Goal: Task Accomplishment & Management: Manage account settings

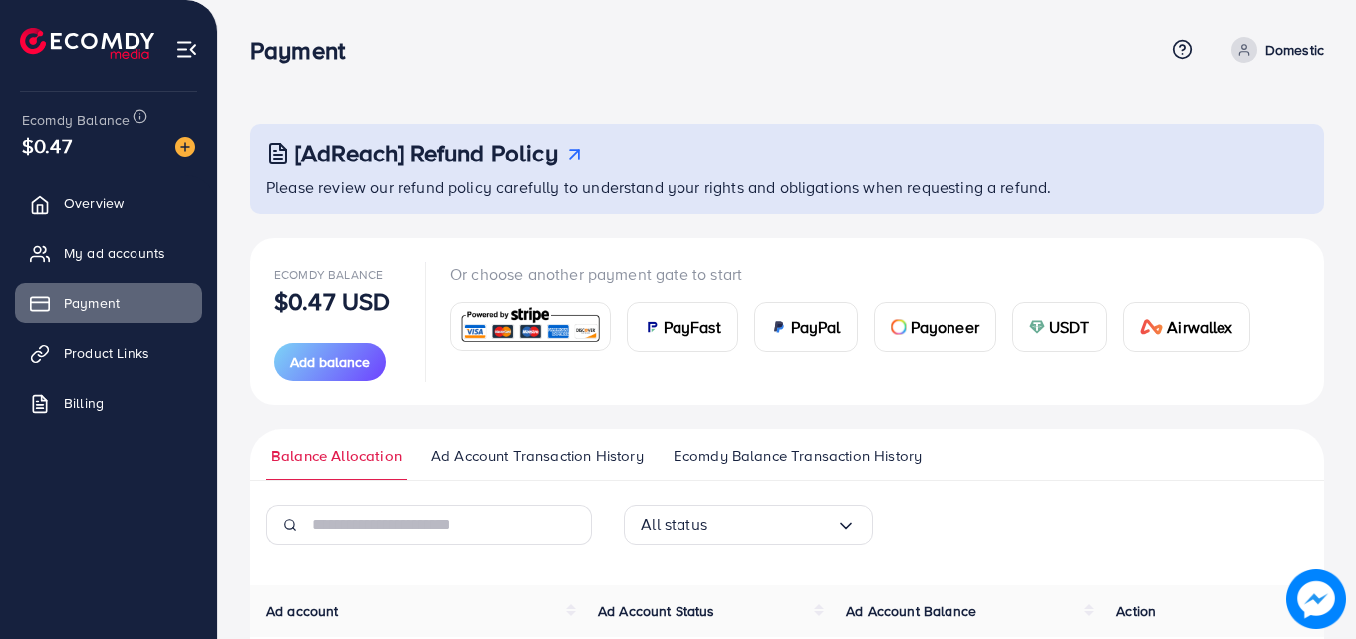
scroll to position [363, 0]
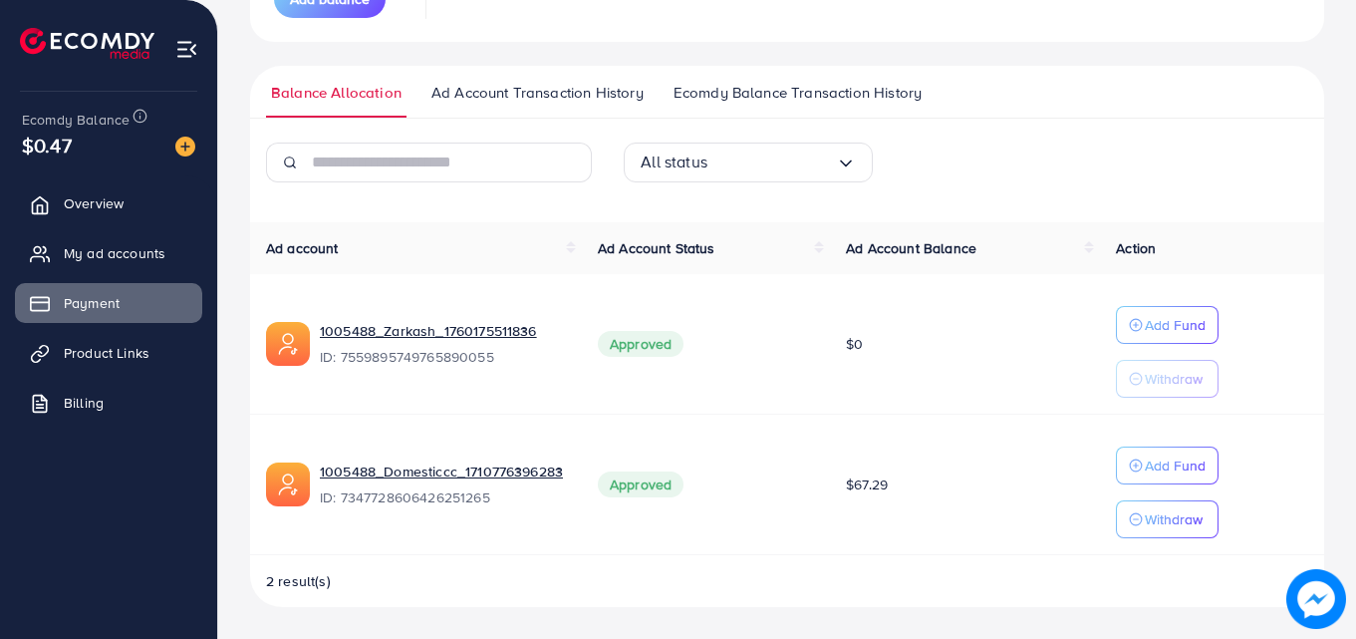
click at [143, 202] on link "Overview" at bounding box center [108, 203] width 187 height 40
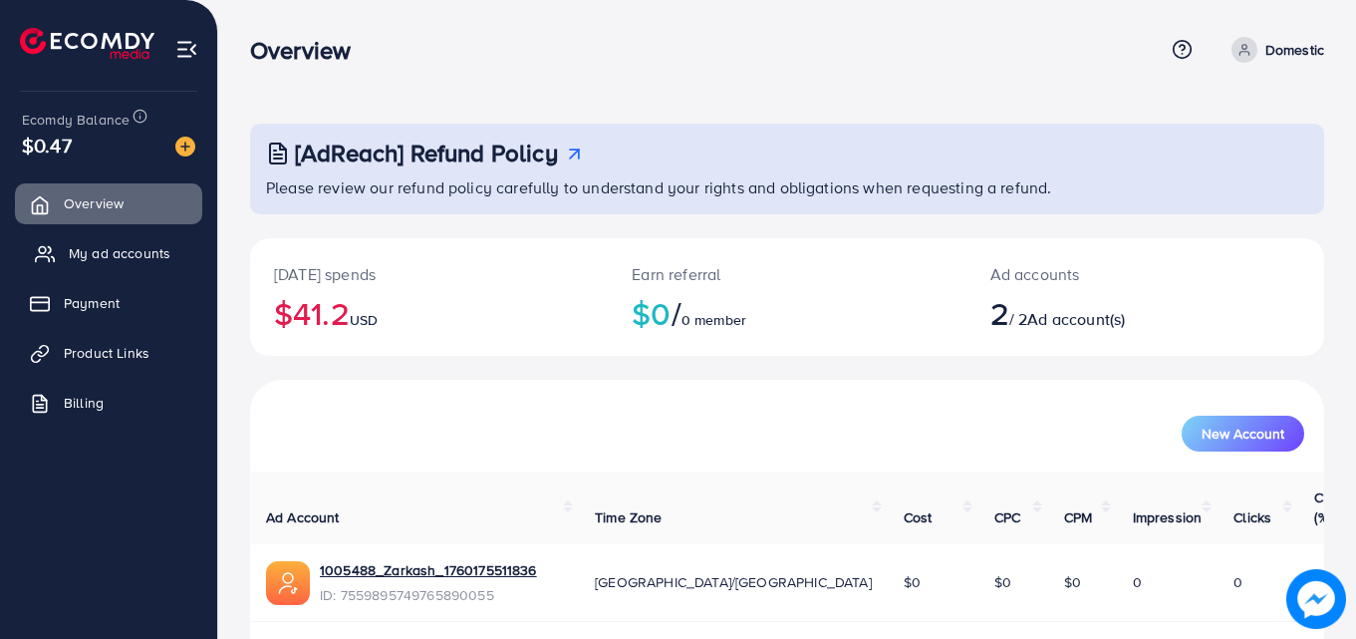
click at [102, 268] on link "My ad accounts" at bounding box center [108, 253] width 187 height 40
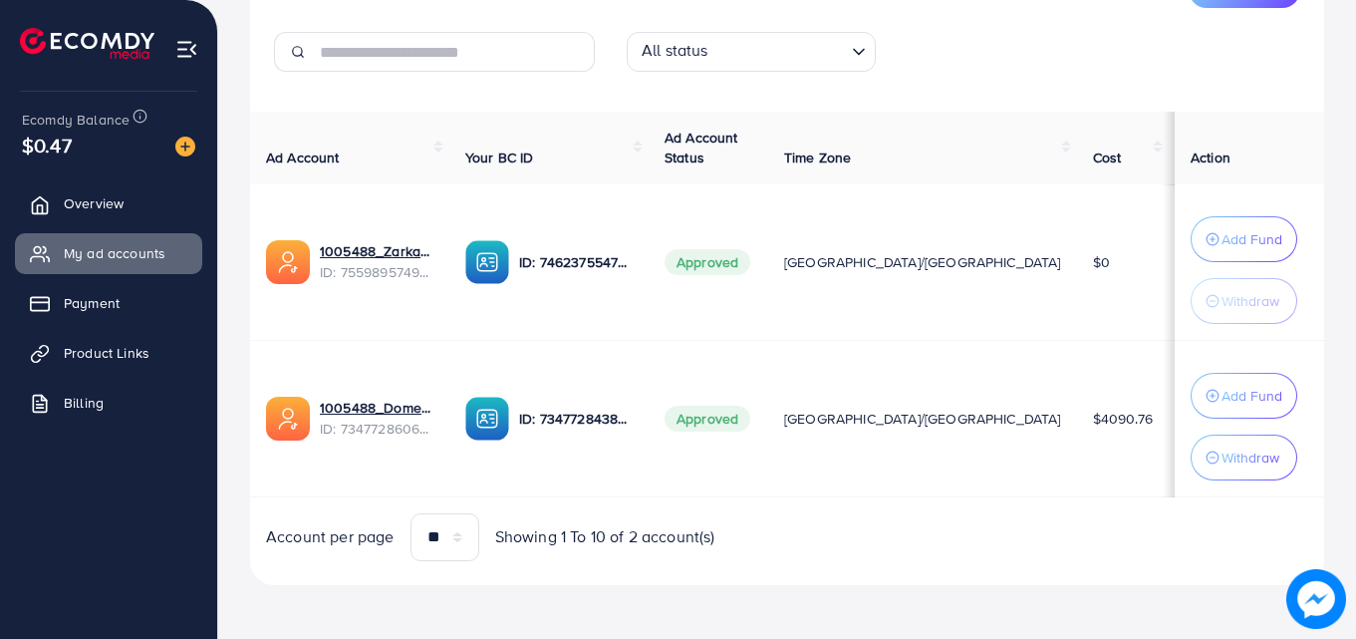
scroll to position [300, 0]
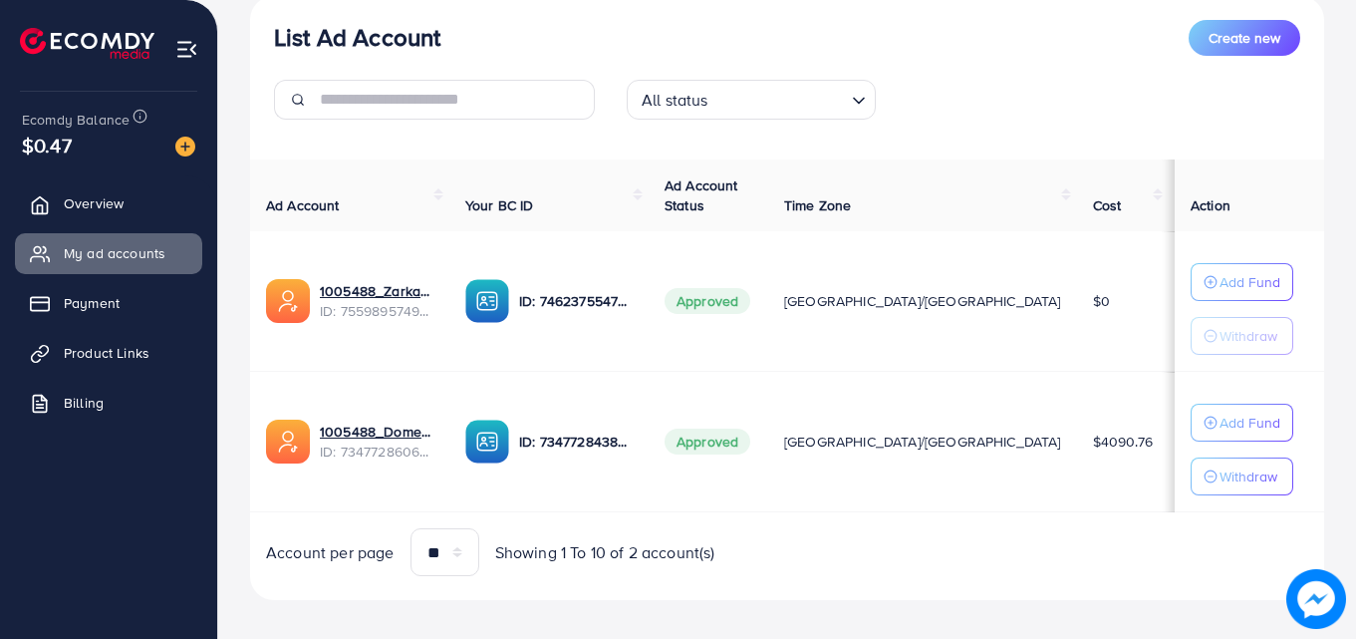
scroll to position [260, 0]
